Goal: Feedback & Contribution: Submit feedback/report problem

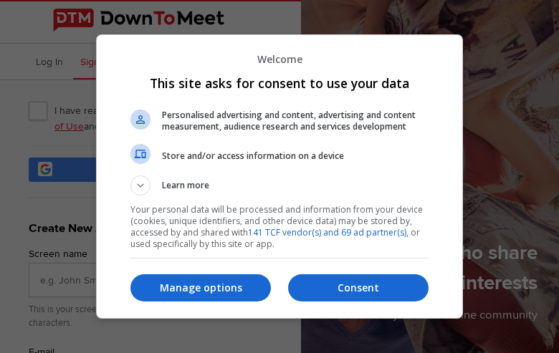
type input "lkgcIEKKlPj"
type input "danieljared32@gmail.com"
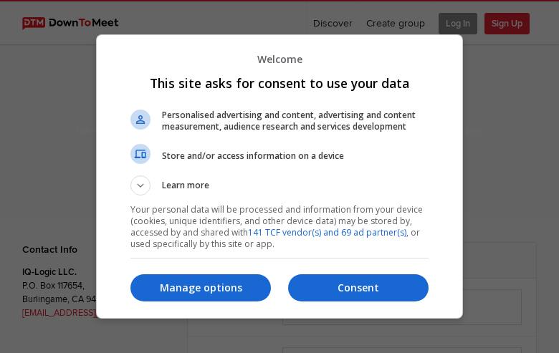
select select "general"
type input "NBktuQznhlRtOKDU"
type input "danieljared32@gmail.com"
